Goal: Navigation & Orientation: Find specific page/section

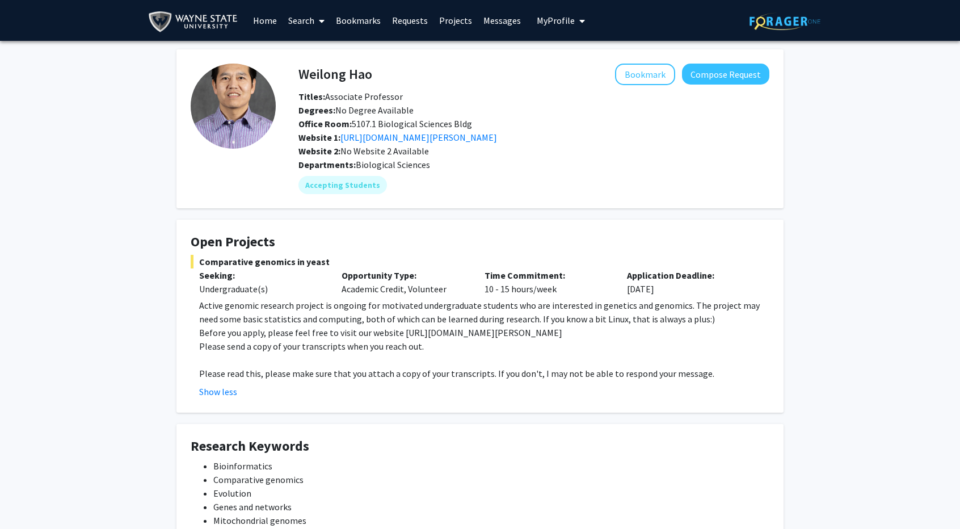
click at [298, 21] on link "Search" at bounding box center [307, 21] width 48 height 40
click at [270, 20] on link "Home" at bounding box center [264, 21] width 35 height 40
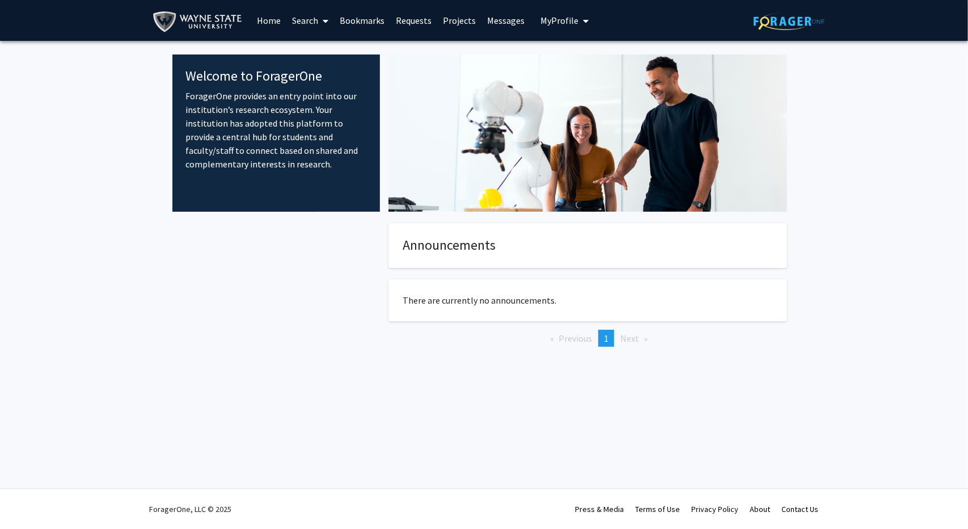
click at [546, 23] on span "My Profile" at bounding box center [560, 20] width 38 height 11
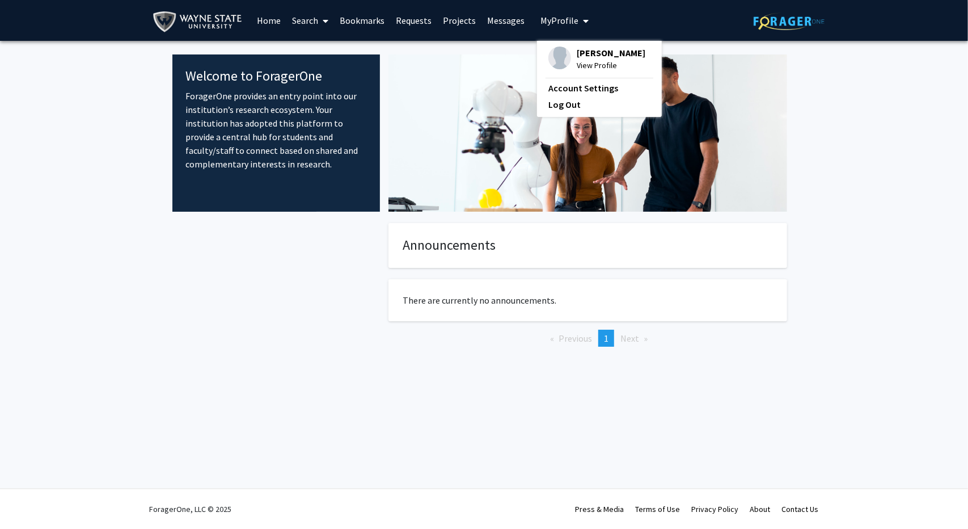
click at [393, 121] on img at bounding box center [588, 132] width 399 height 157
